Goal: Information Seeking & Learning: Learn about a topic

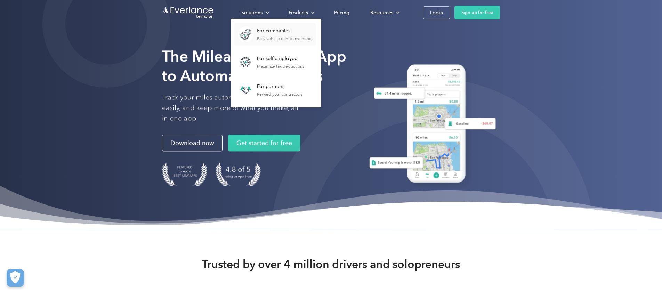
click at [276, 35] on div "For companies Easy vehicle reimbursements" at bounding box center [284, 34] width 55 height 14
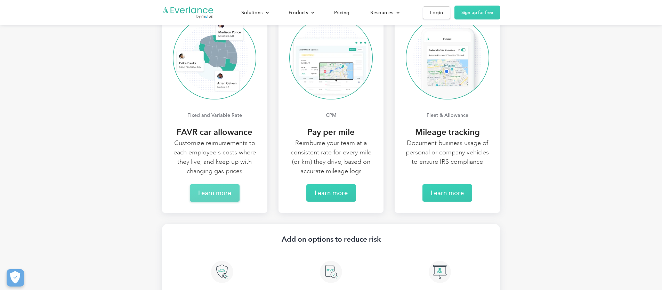
scroll to position [1426, 0]
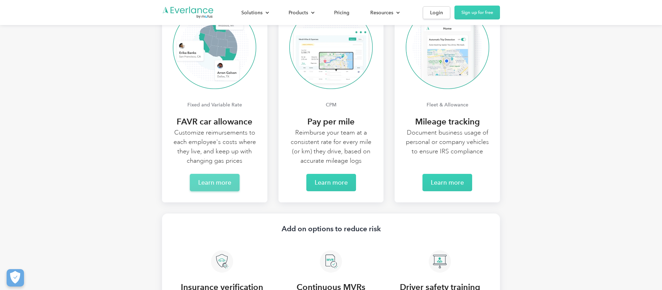
click at [213, 189] on link "Learn more" at bounding box center [215, 182] width 50 height 17
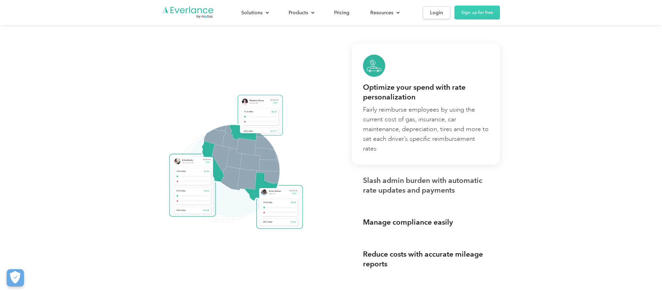
scroll to position [672, 0]
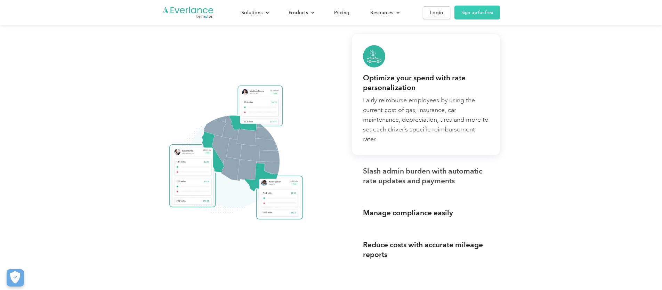
click at [387, 171] on div "Slash admin burden with automatic rate updates and payments" at bounding box center [426, 175] width 126 height 19
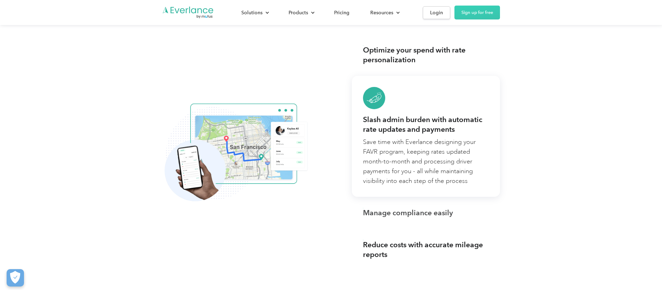
click at [394, 211] on div "Manage compliance easily" at bounding box center [408, 213] width 90 height 10
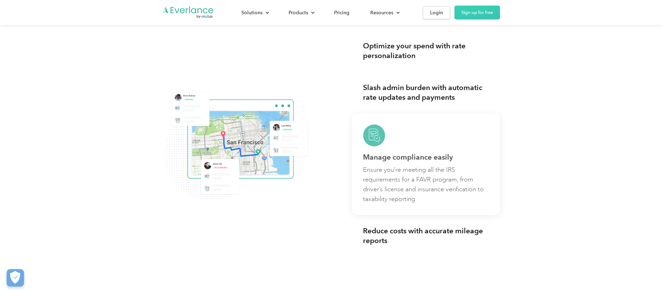
scroll to position [677, 0]
click at [409, 235] on div "Reduce costs with accurate mileage reports" at bounding box center [426, 234] width 126 height 19
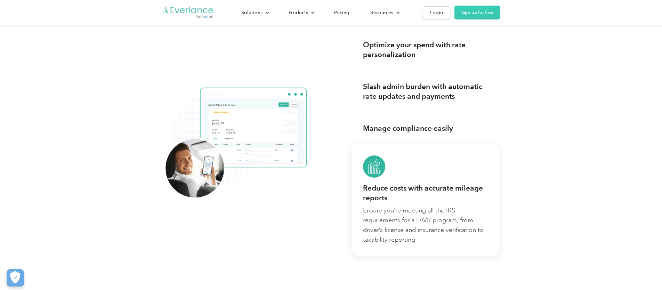
click at [170, 7] on img "Go to homepage" at bounding box center [188, 12] width 52 height 13
